Goal: Obtain resource: Download file/media

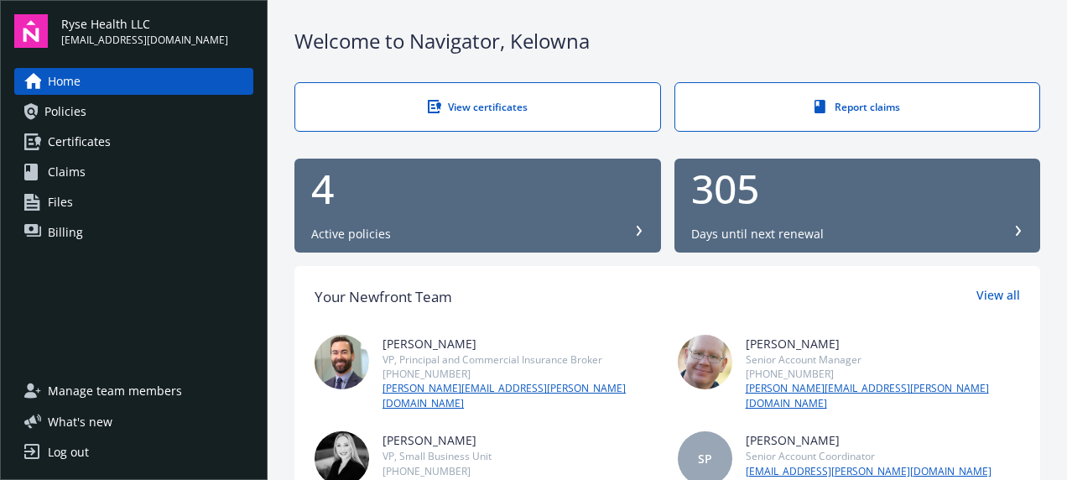
click at [134, 143] on link "Certificates" at bounding box center [133, 141] width 239 height 27
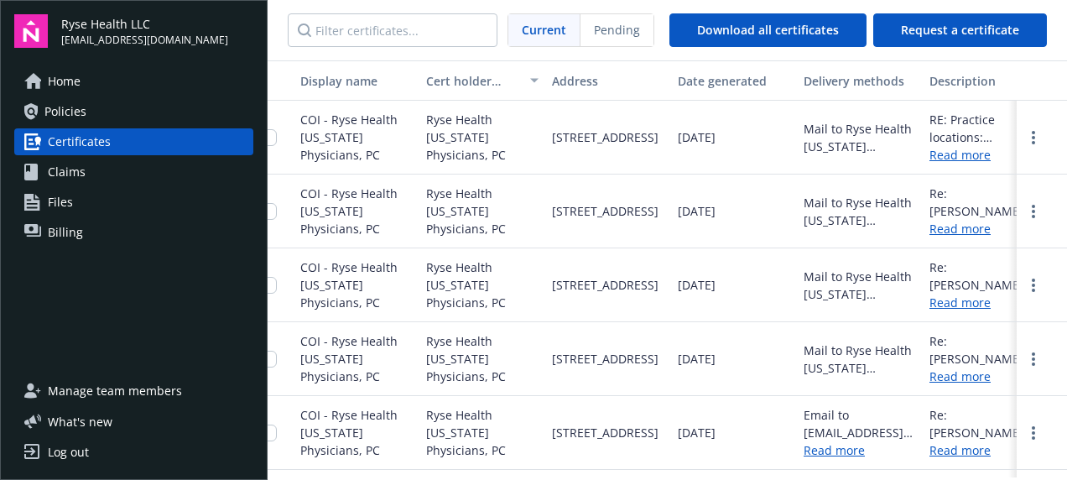
scroll to position [0, 73]
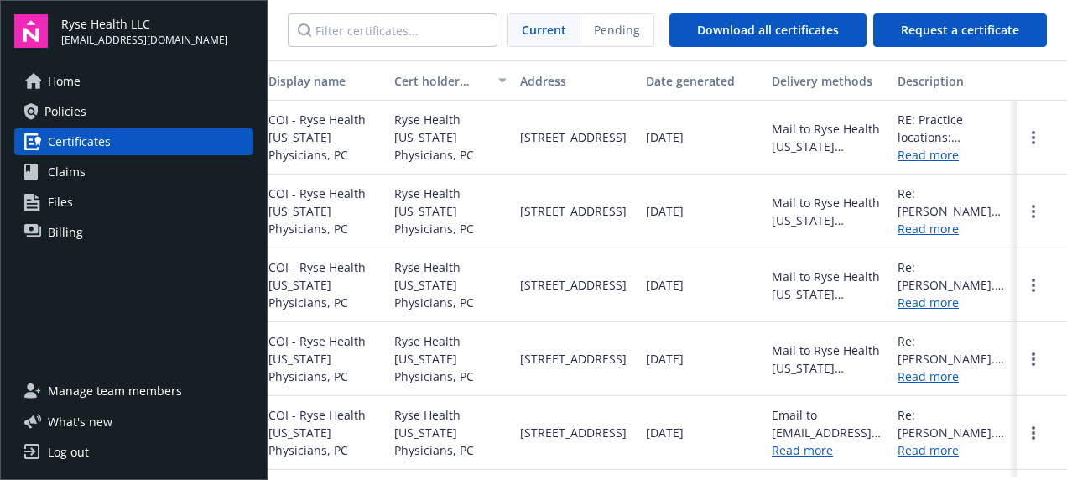
click at [916, 157] on link "Read more" at bounding box center [954, 155] width 112 height 18
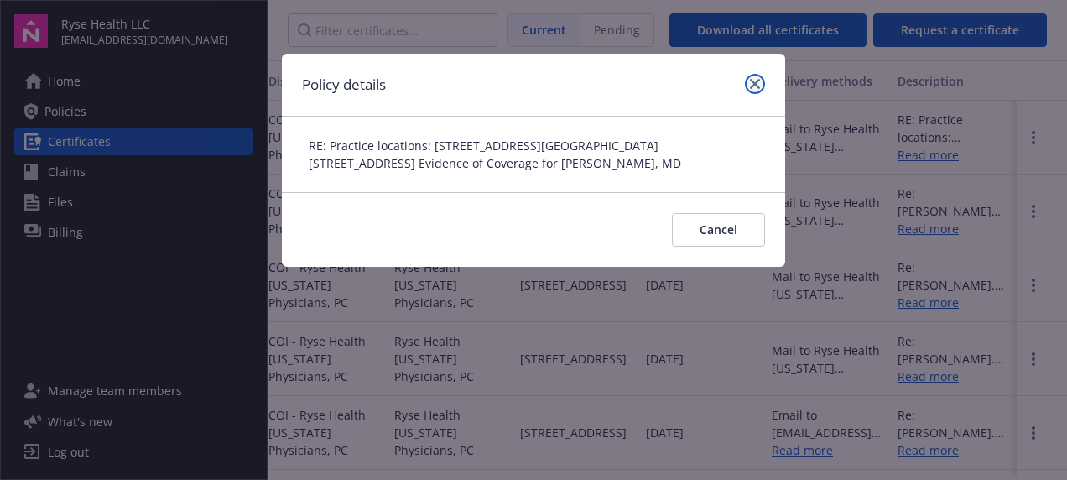
click at [749, 85] on link "close" at bounding box center [755, 84] width 20 height 20
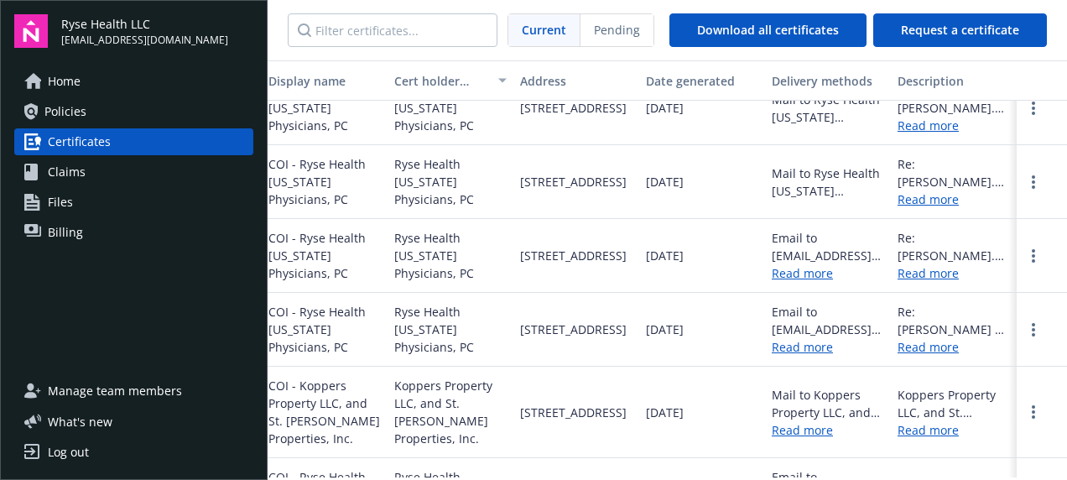
scroll to position [252, 73]
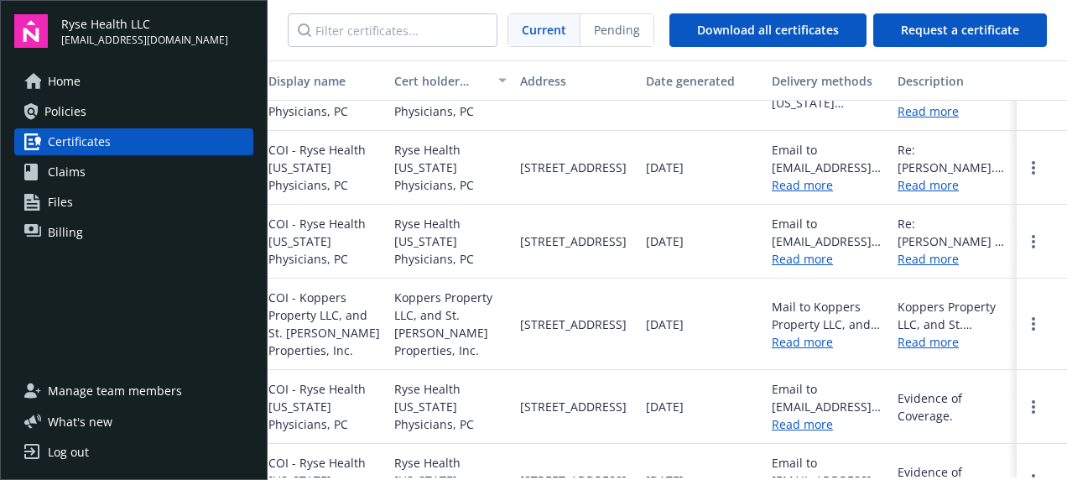
click at [927, 257] on link "Read more" at bounding box center [954, 259] width 112 height 18
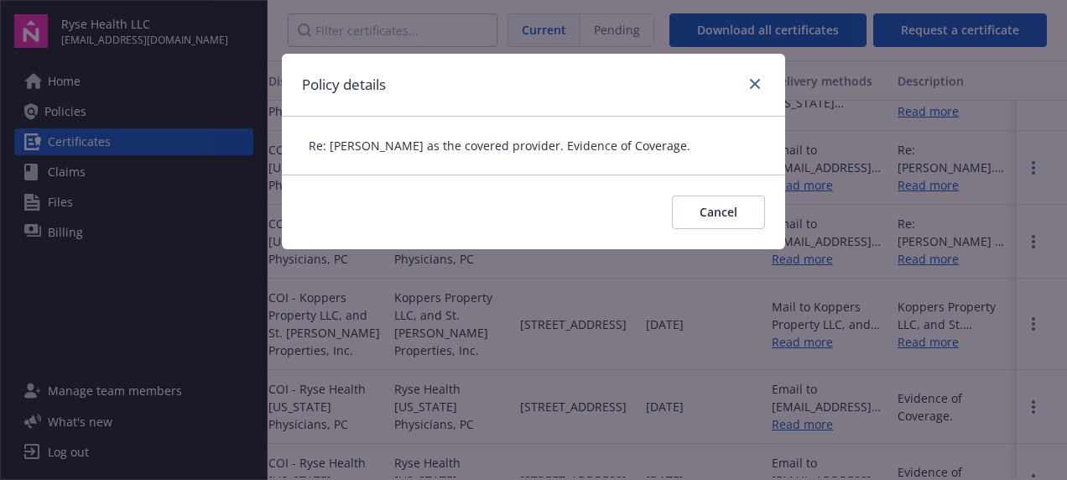
click at [743, 81] on div at bounding box center [751, 85] width 27 height 22
click at [717, 227] on button "Cancel" at bounding box center [718, 212] width 93 height 34
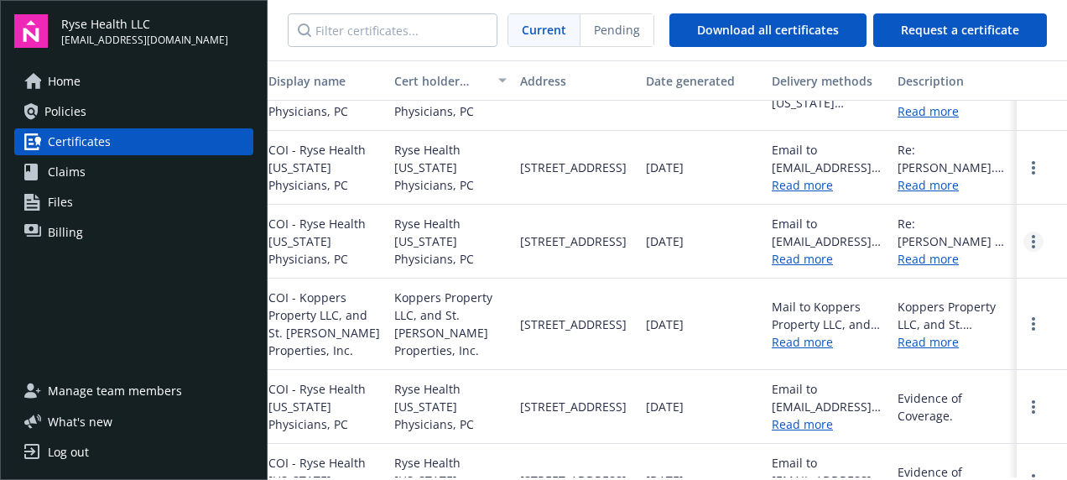
click at [1024, 248] on link "more" at bounding box center [1034, 242] width 20 height 20
click at [993, 268] on link "Download" at bounding box center [988, 275] width 110 height 34
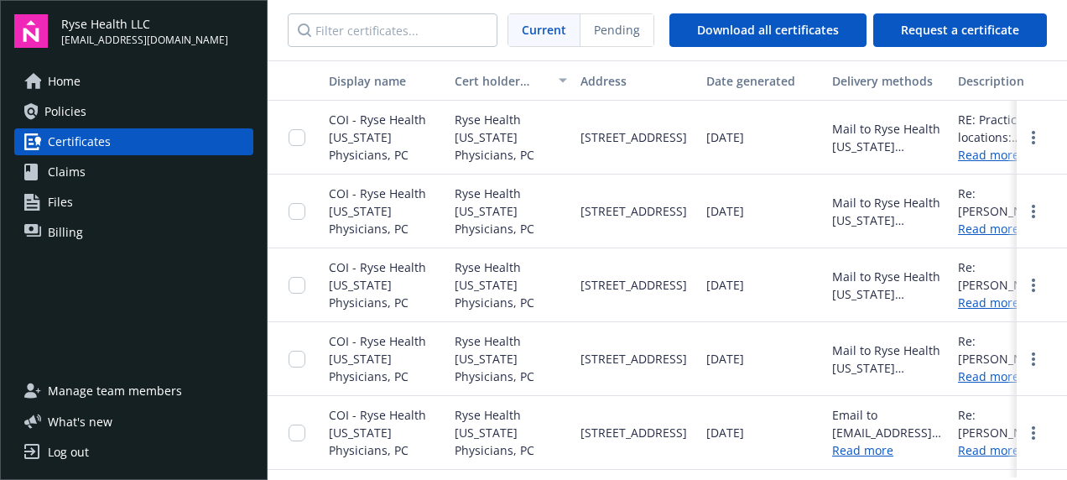
drag, startPoint x: 80, startPoint y: 438, endPoint x: 70, endPoint y: 446, distance: 11.9
click at [80, 438] on div "Manage team members What ' s new 1 Log out" at bounding box center [133, 422] width 239 height 88
click at [60, 456] on div "Log out" at bounding box center [68, 452] width 41 height 27
